Goal: Task Accomplishment & Management: Manage account settings

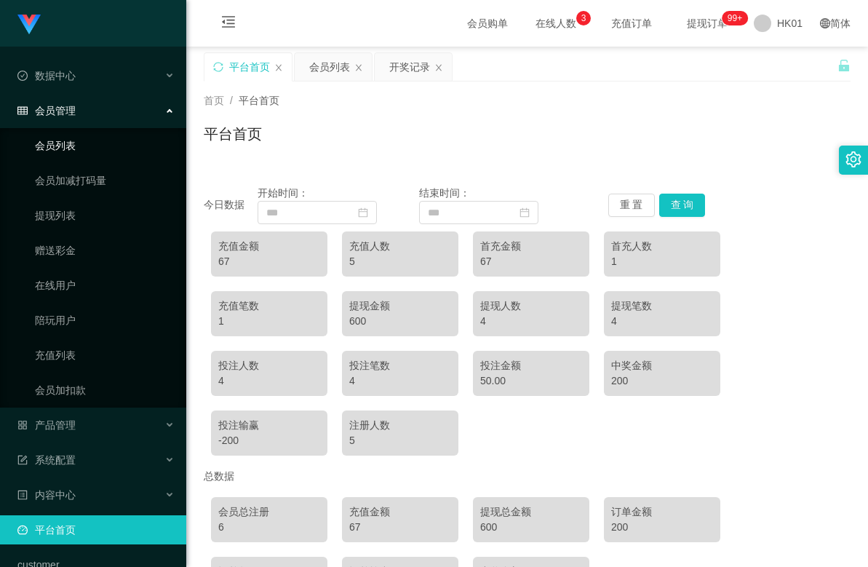
click at [105, 149] on link "会员列表" at bounding box center [105, 145] width 140 height 29
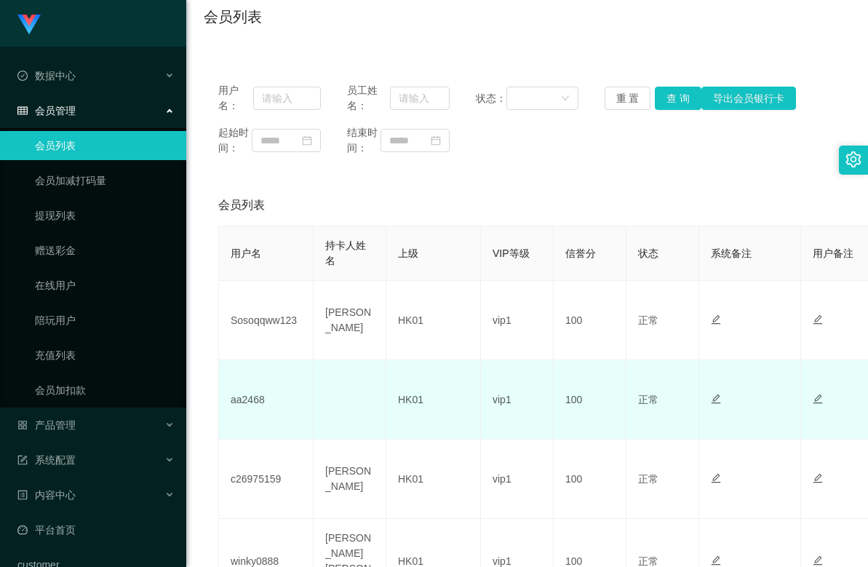
scroll to position [145, 0]
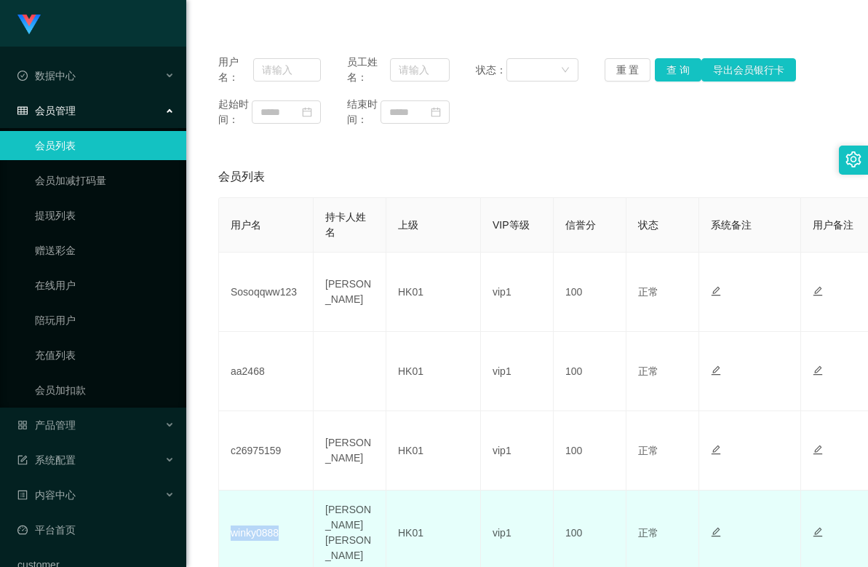
drag, startPoint x: 284, startPoint y: 535, endPoint x: 228, endPoint y: 535, distance: 55.3
click at [228, 535] on td "winky0888" at bounding box center [266, 532] width 95 height 85
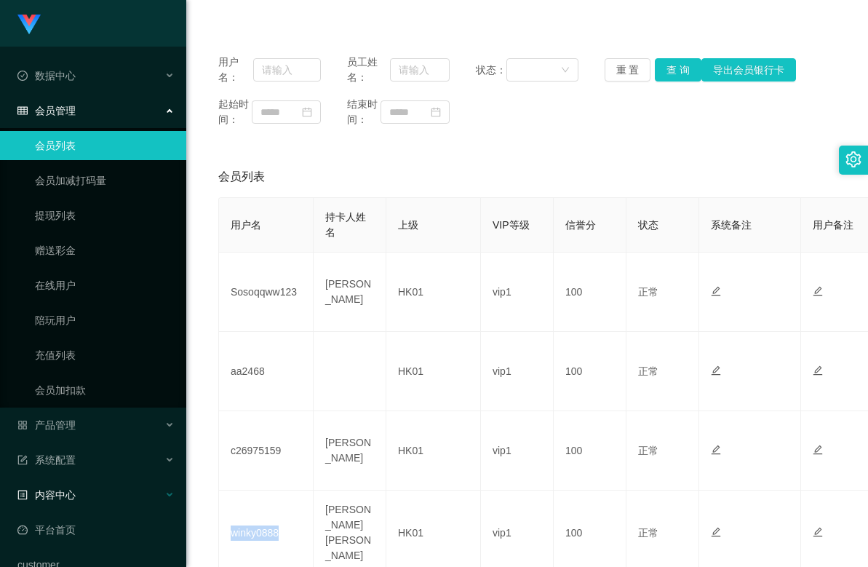
copy td "winky0888"
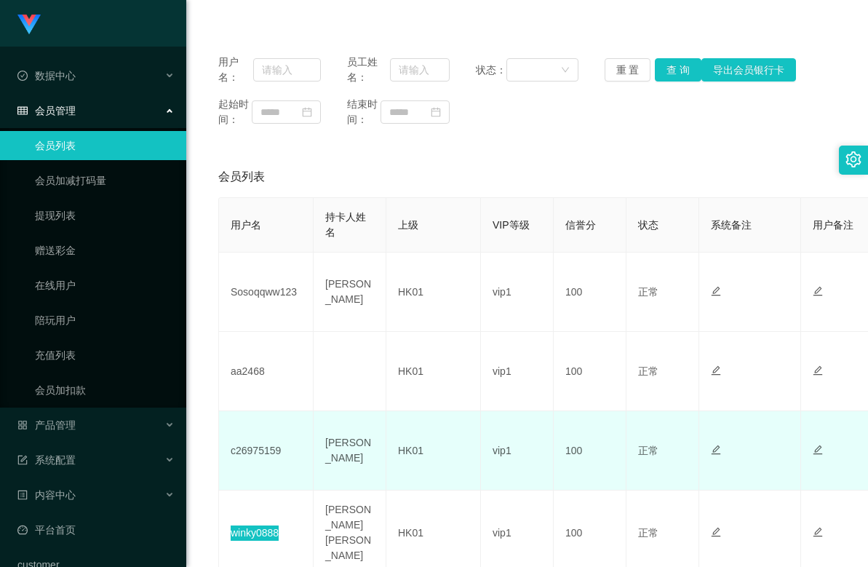
scroll to position [218, 0]
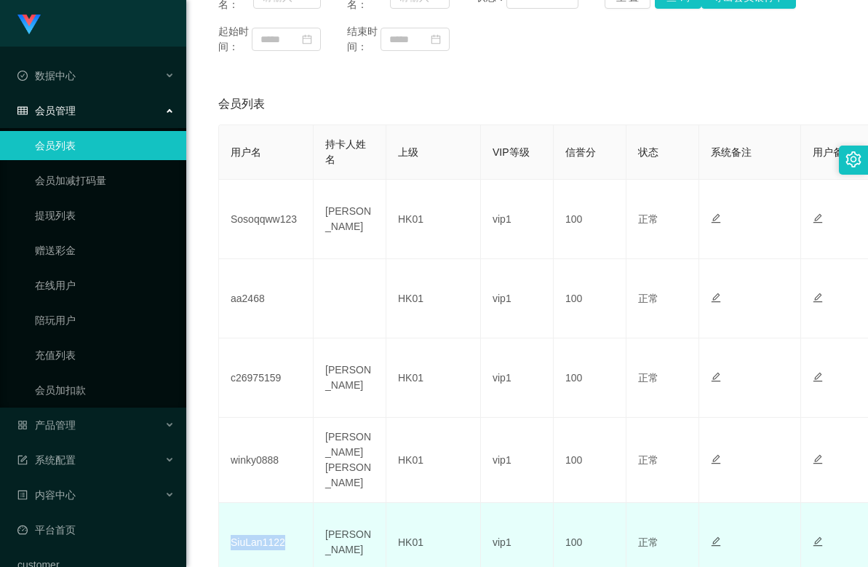
drag, startPoint x: 295, startPoint y: 536, endPoint x: 227, endPoint y: 540, distance: 67.7
click at [227, 540] on td "SiuLan1122" at bounding box center [266, 542] width 95 height 79
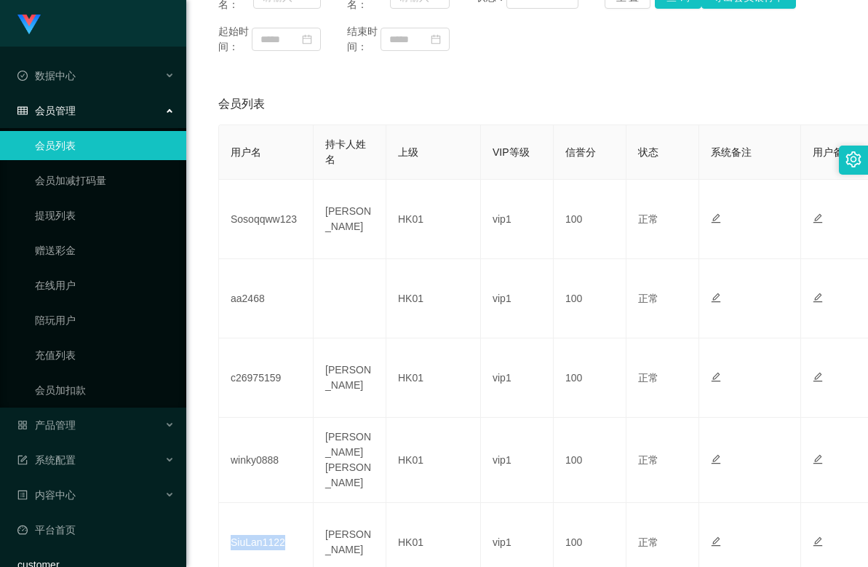
copy td "SiuLan1122"
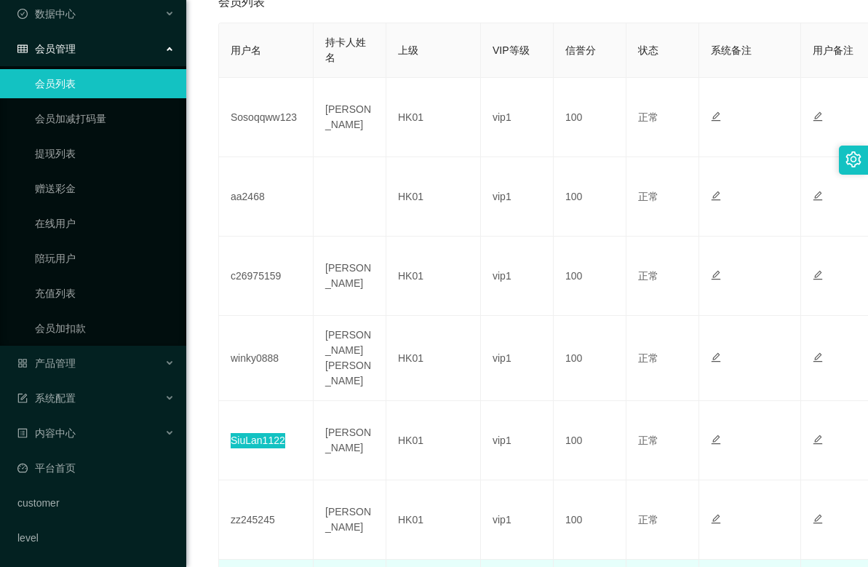
scroll to position [436, 0]
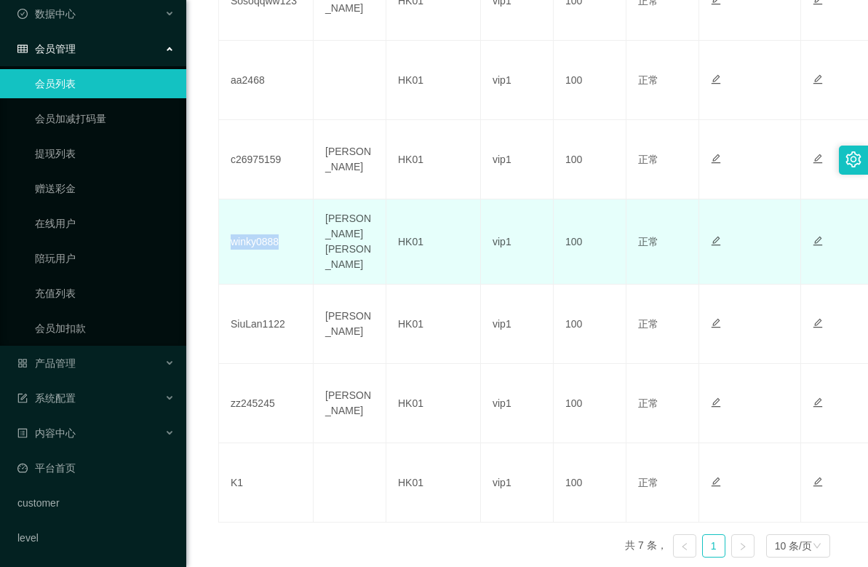
drag, startPoint x: 242, startPoint y: 244, endPoint x: 225, endPoint y: 246, distance: 17.6
click at [225, 246] on td "winky0888" at bounding box center [266, 241] width 95 height 85
copy td "winky0888"
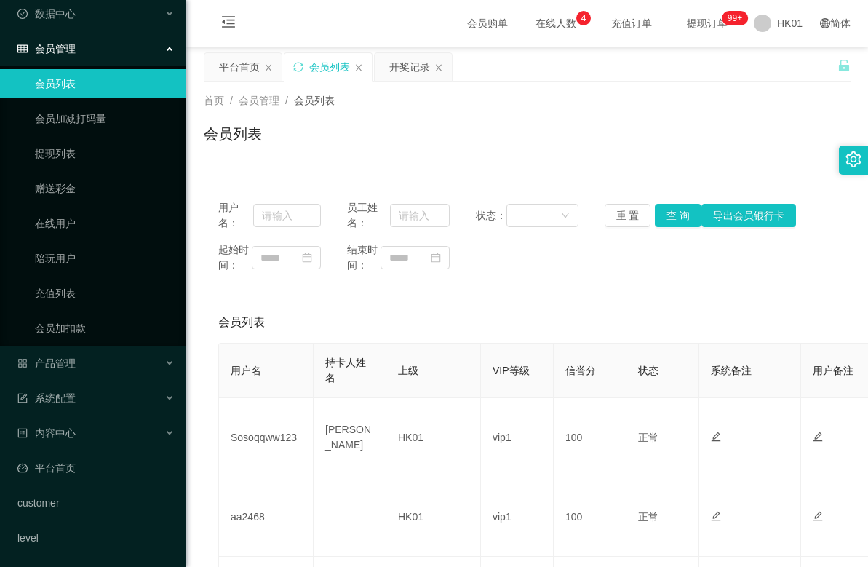
scroll to position [73, 0]
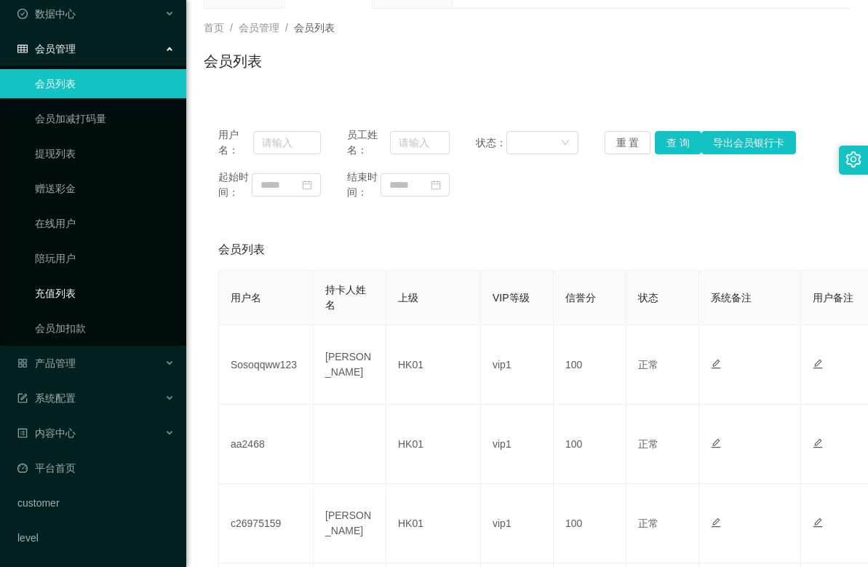
click at [81, 293] on link "充值列表" at bounding box center [105, 293] width 140 height 29
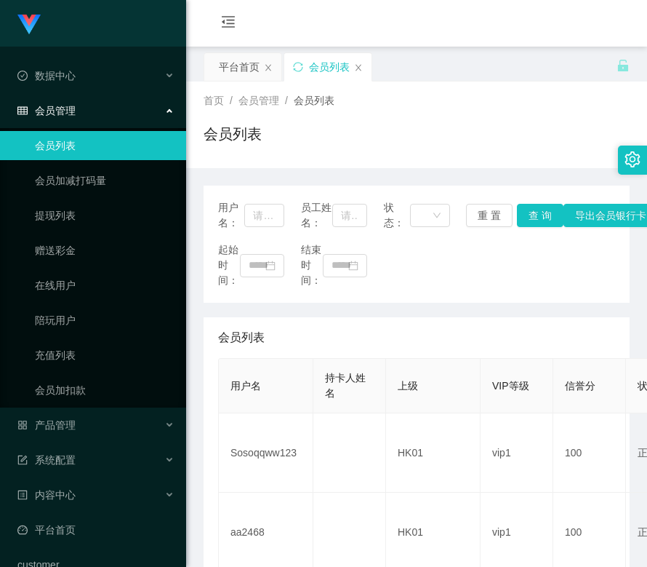
click at [452, 300] on div "用户名： 员工姓名： 状态： 重 置 查 询 导出会员银行卡 起始时间： 结束时间：" at bounding box center [417, 243] width 426 height 117
click at [66, 249] on link "赠送彩金" at bounding box center [105, 250] width 140 height 29
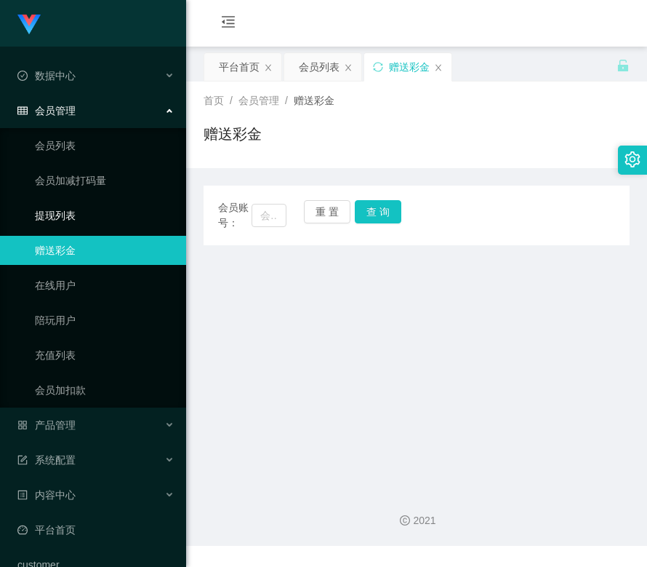
click at [67, 223] on link "提现列表" at bounding box center [105, 215] width 140 height 29
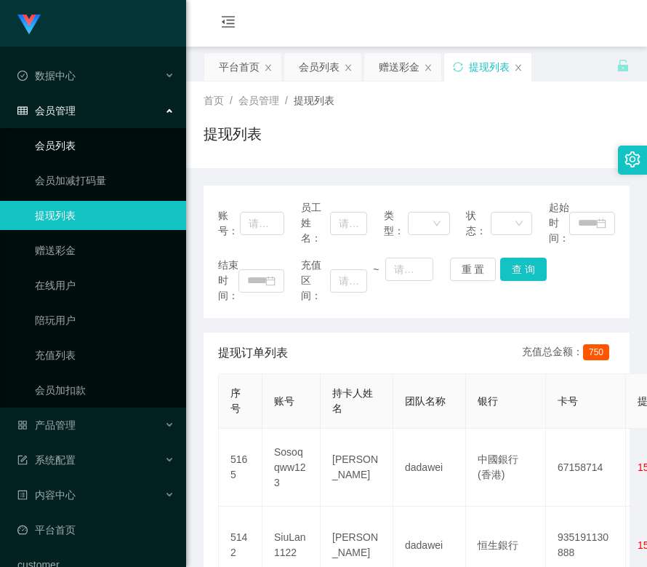
click at [95, 148] on link "会员列表" at bounding box center [105, 145] width 140 height 29
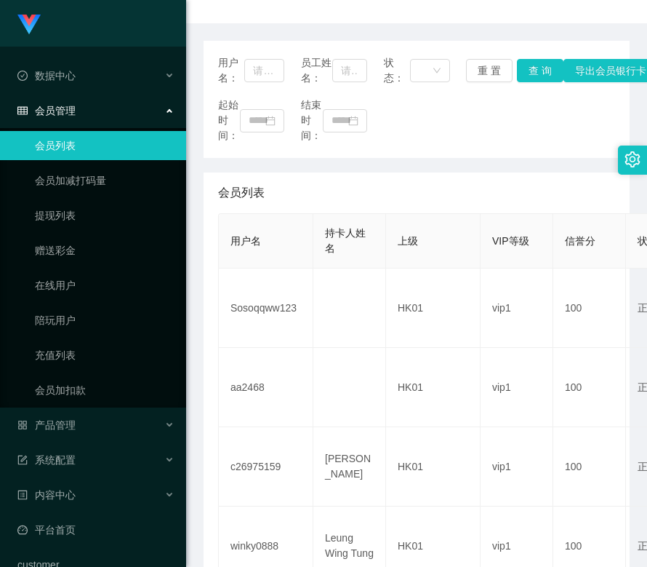
scroll to position [145, 0]
click at [68, 228] on link "提现列表" at bounding box center [105, 215] width 140 height 29
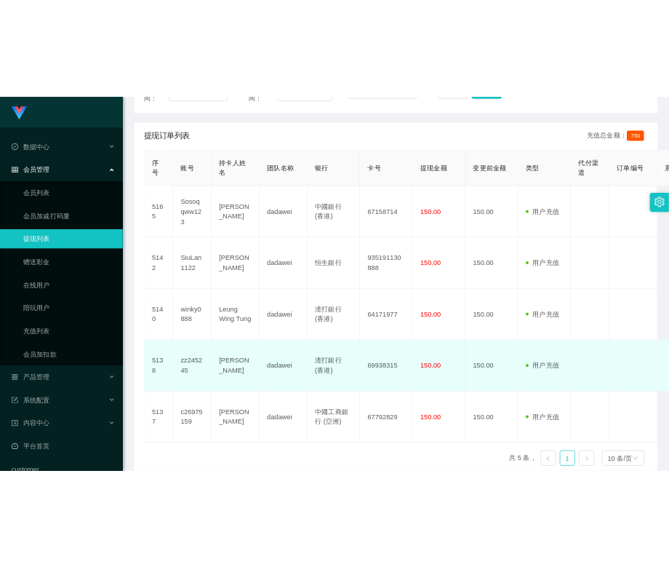
scroll to position [189, 0]
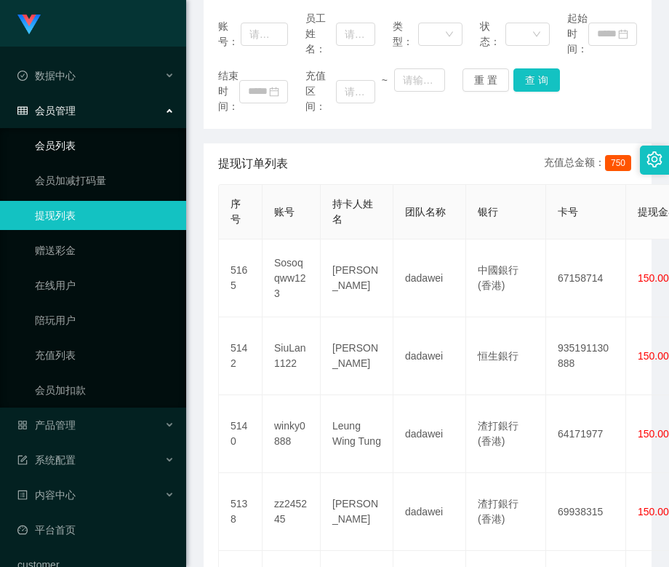
click at [108, 147] on link "会员列表" at bounding box center [105, 145] width 140 height 29
